Goal: Obtain resource: Download file/media

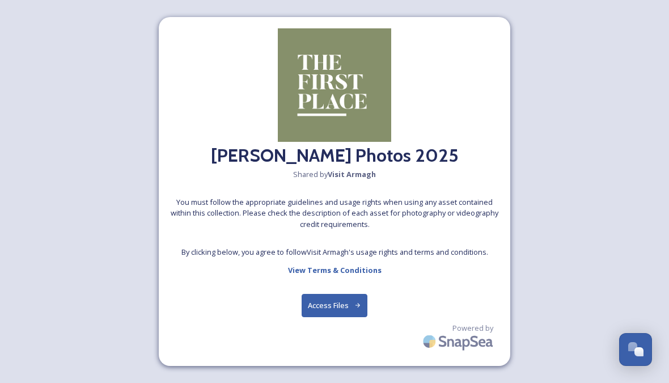
click at [346, 315] on button "Access Files" at bounding box center [335, 305] width 66 height 23
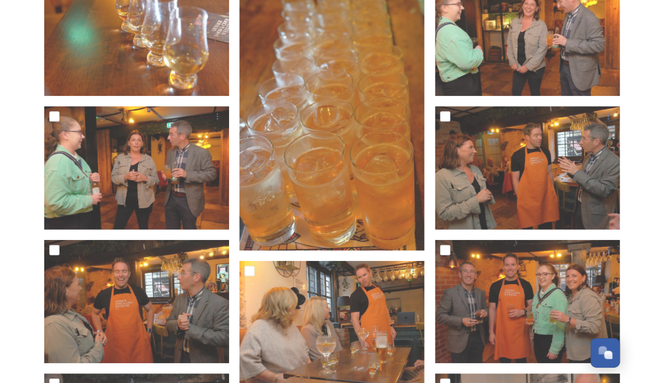
scroll to position [518, 0]
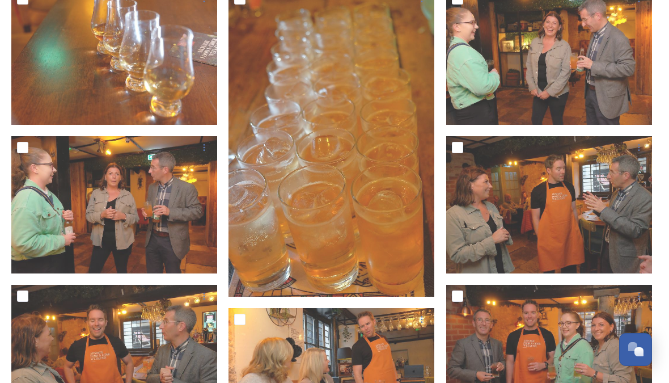
click at [606, 83] on img at bounding box center [549, 56] width 206 height 137
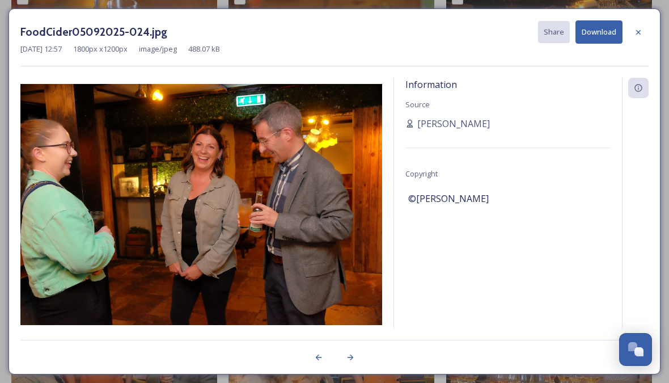
click at [637, 39] on div at bounding box center [638, 32] width 20 height 20
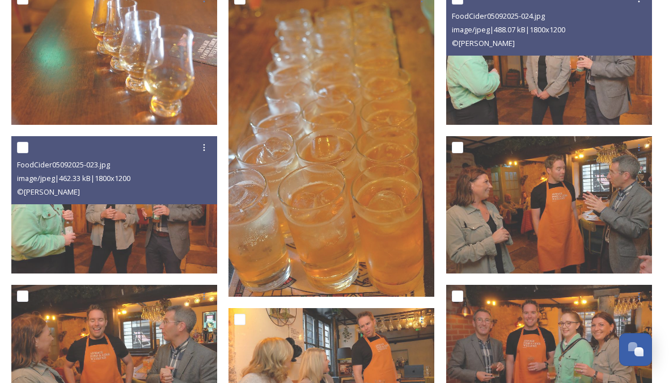
click at [45, 210] on img at bounding box center [114, 204] width 206 height 137
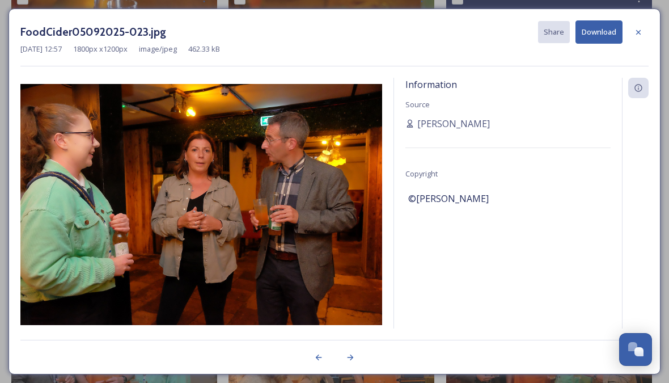
click at [637, 36] on div at bounding box center [638, 32] width 20 height 20
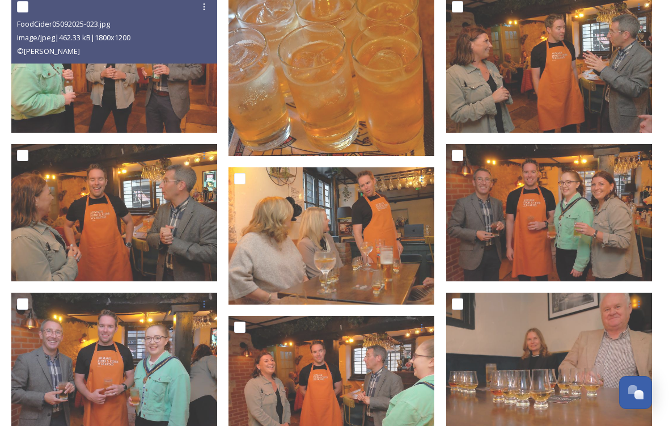
click at [607, 218] on img at bounding box center [549, 212] width 206 height 137
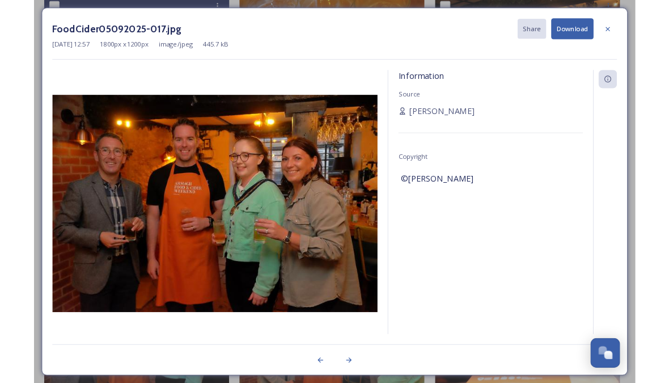
scroll to position [702, 0]
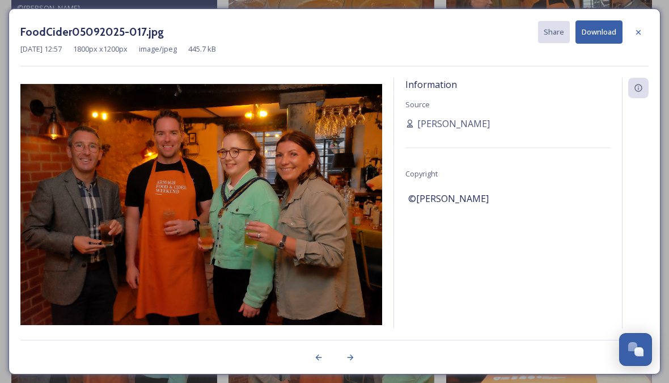
click at [640, 34] on icon at bounding box center [638, 32] width 9 height 9
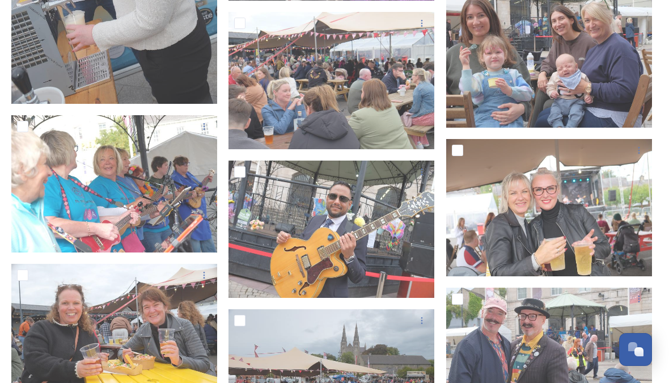
scroll to position [5921, 0]
